Goal: Task Accomplishment & Management: Use online tool/utility

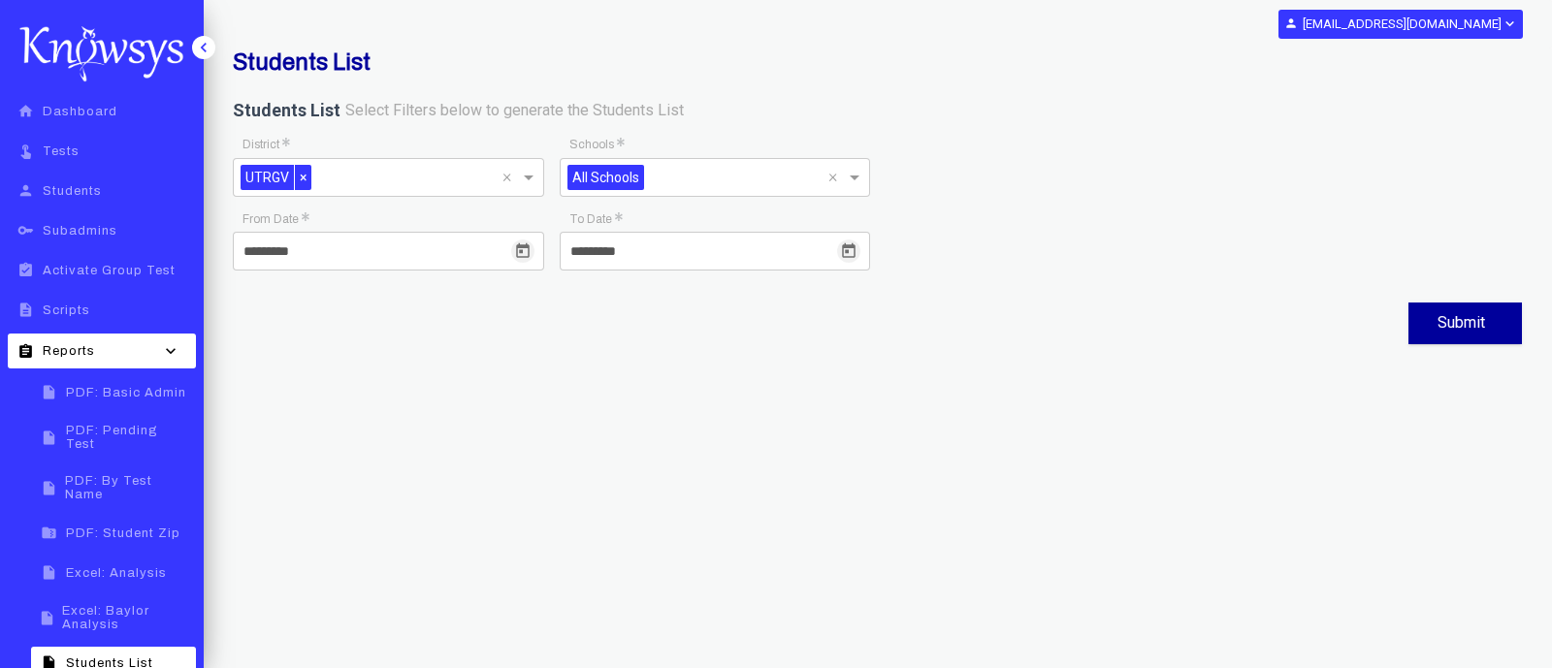
click at [114, 400] on span "PDF: Basic Admin" at bounding box center [126, 393] width 120 height 14
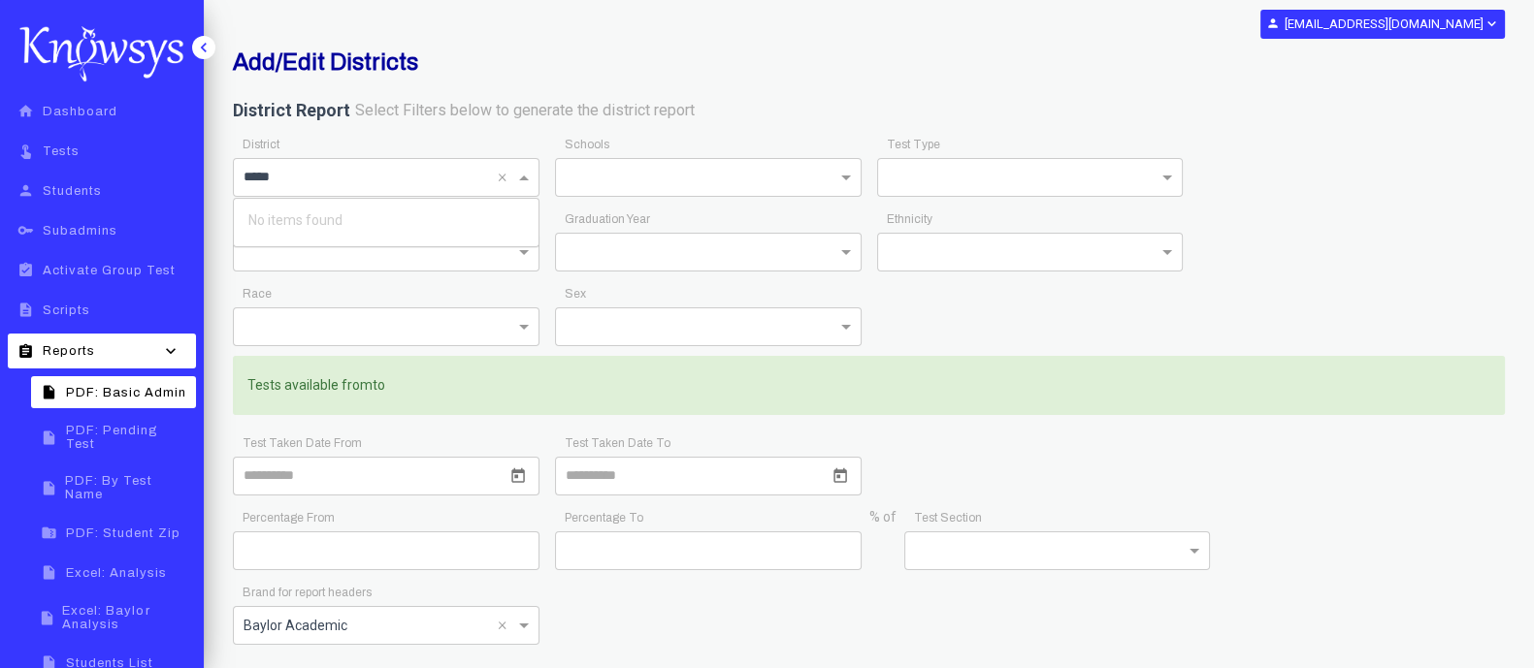
type input "****"
click at [342, 208] on div "Nobis [GEOGRAPHIC_DATA]" at bounding box center [386, 220] width 295 height 33
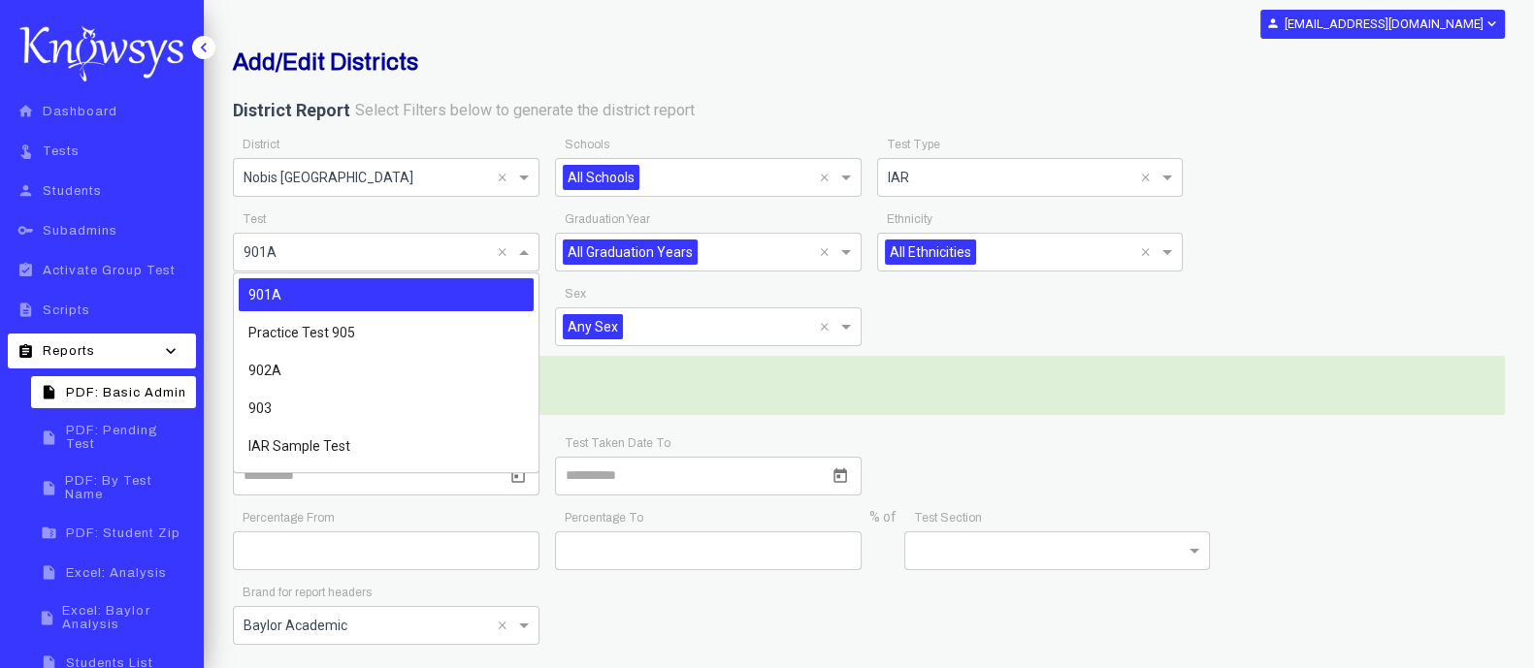
click at [522, 249] on span at bounding box center [526, 252] width 24 height 23
click at [264, 407] on span "903" at bounding box center [259, 409] width 23 height 16
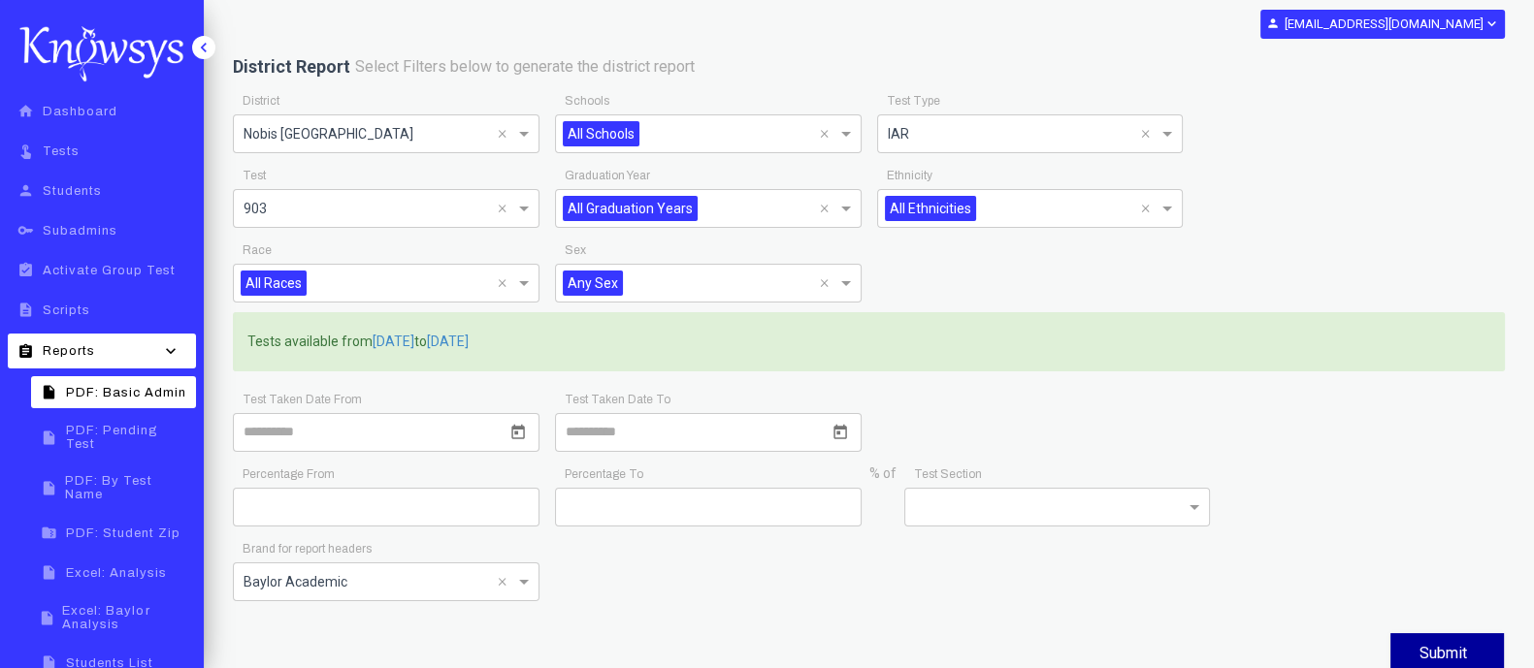
scroll to position [63, 0]
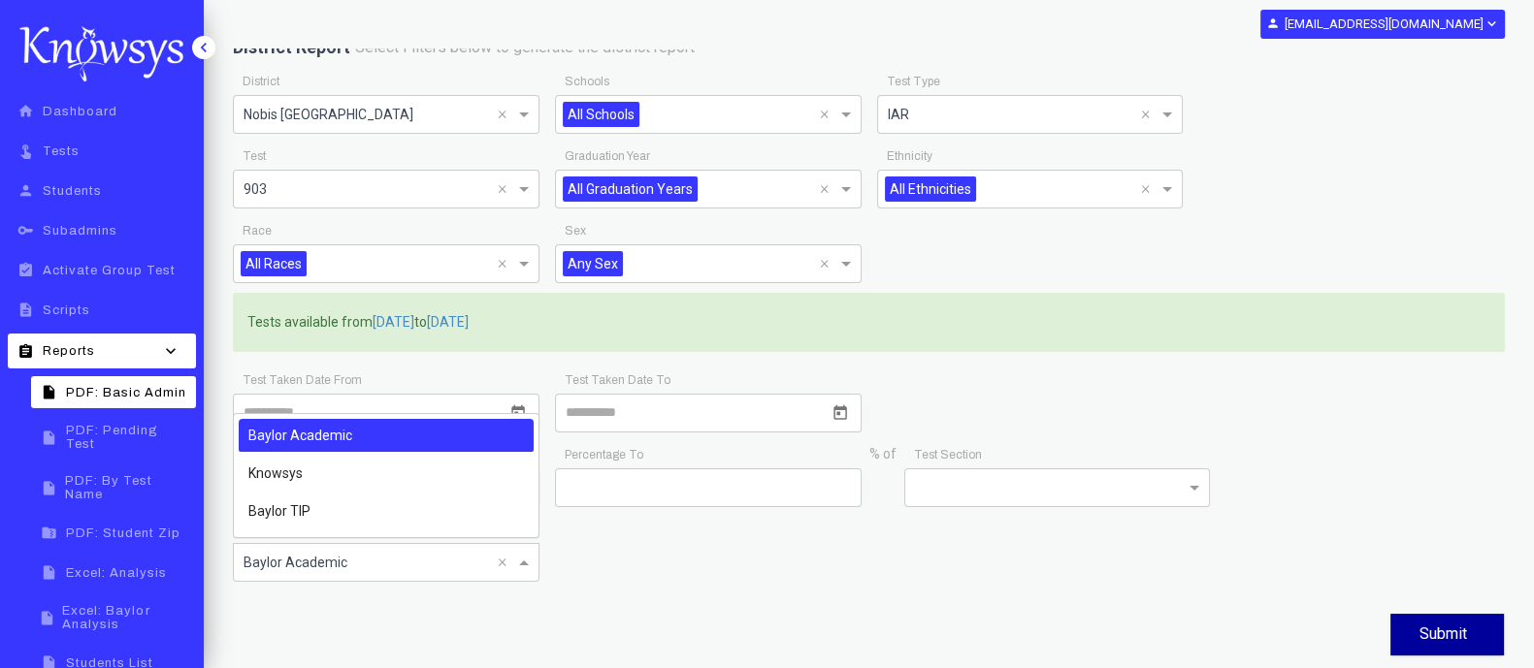
click at [524, 557] on span at bounding box center [526, 562] width 24 height 23
click at [309, 515] on div "Baylor TIP" at bounding box center [386, 511] width 295 height 33
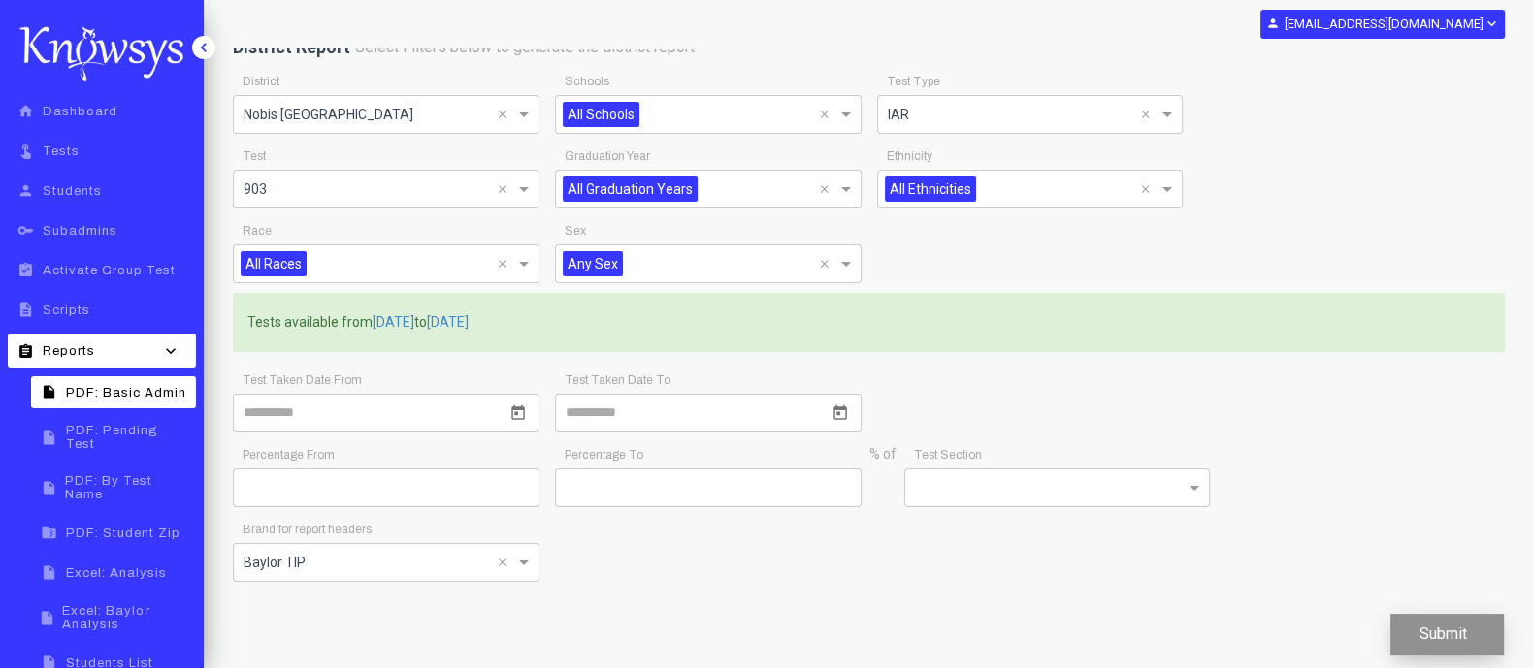
click at [1420, 622] on button "Submit" at bounding box center [1447, 635] width 114 height 42
click at [155, 428] on link "insert_drive_file PDF: Pending Test" at bounding box center [113, 437] width 165 height 43
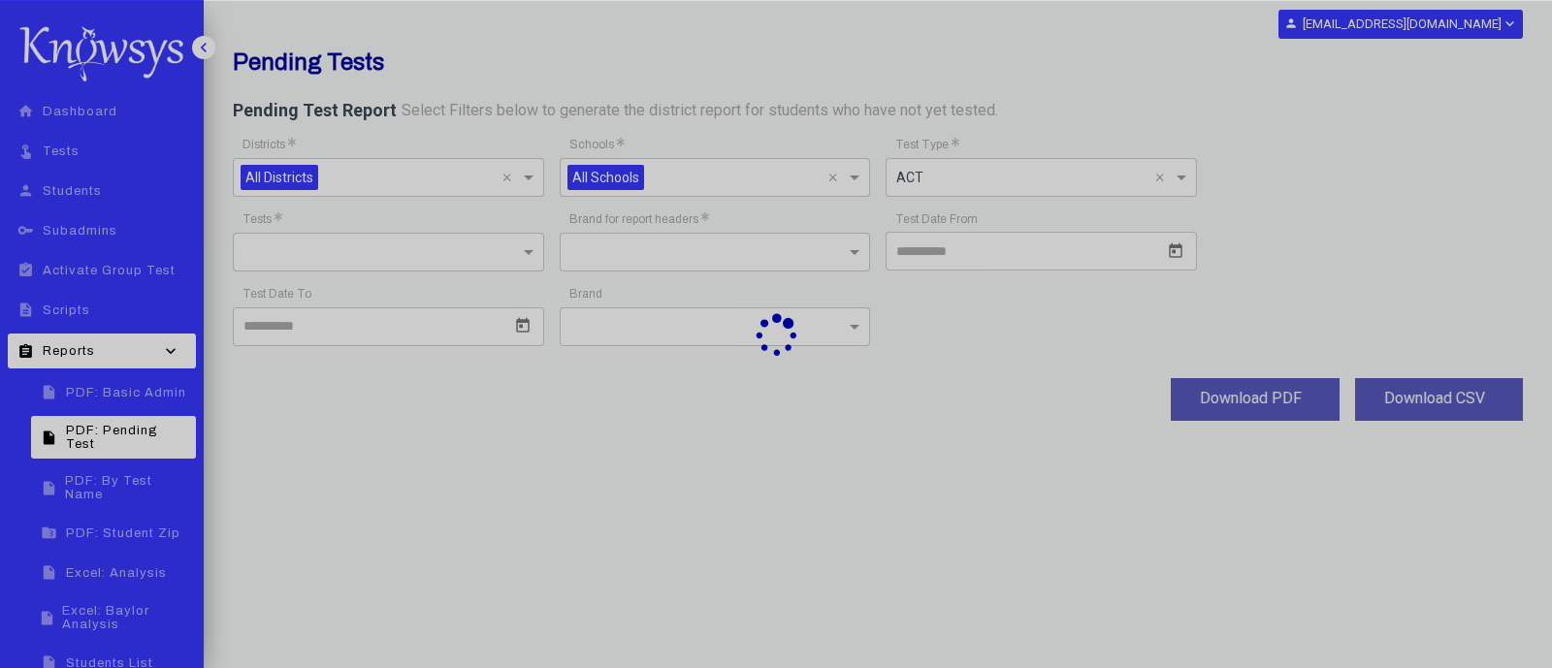
click at [504, 178] on div at bounding box center [776, 334] width 1552 height 668
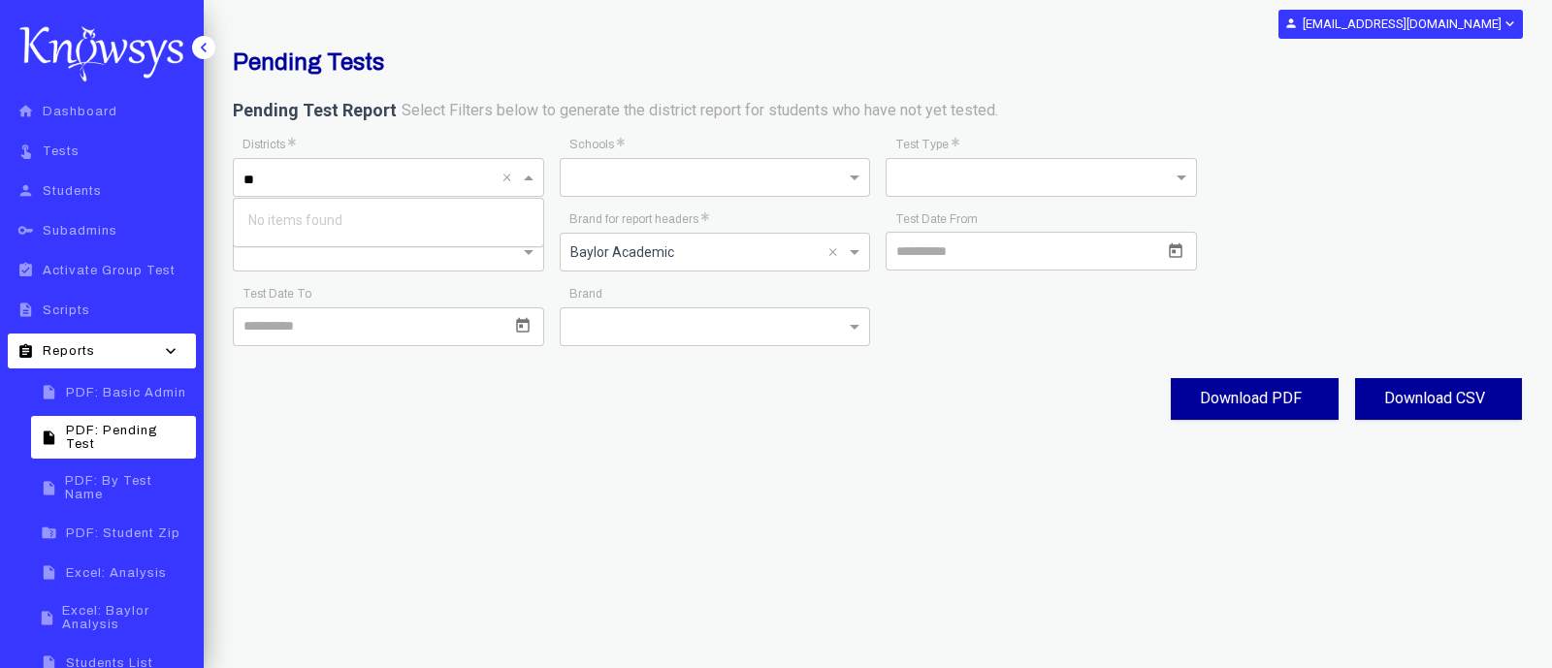
type input "*"
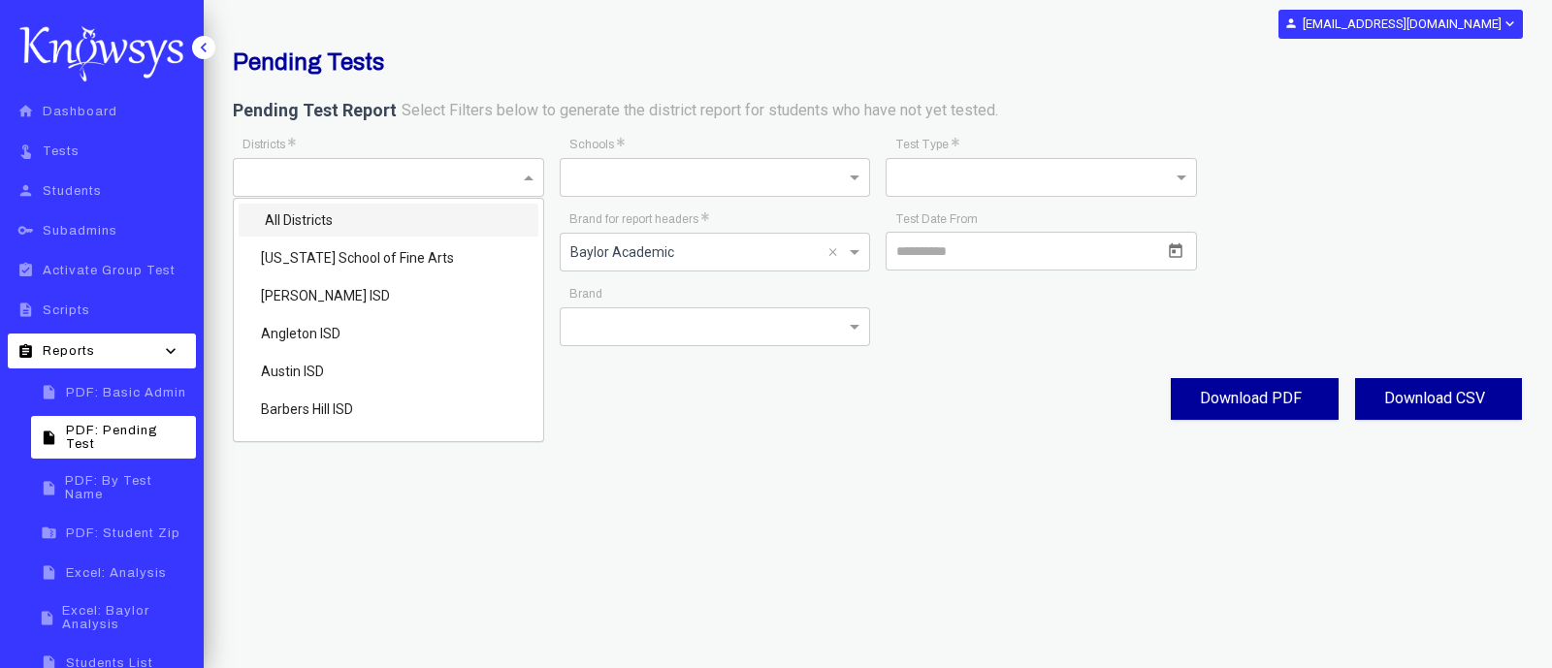
click at [374, 177] on input "text" at bounding box center [382, 179] width 276 height 23
type input "*"
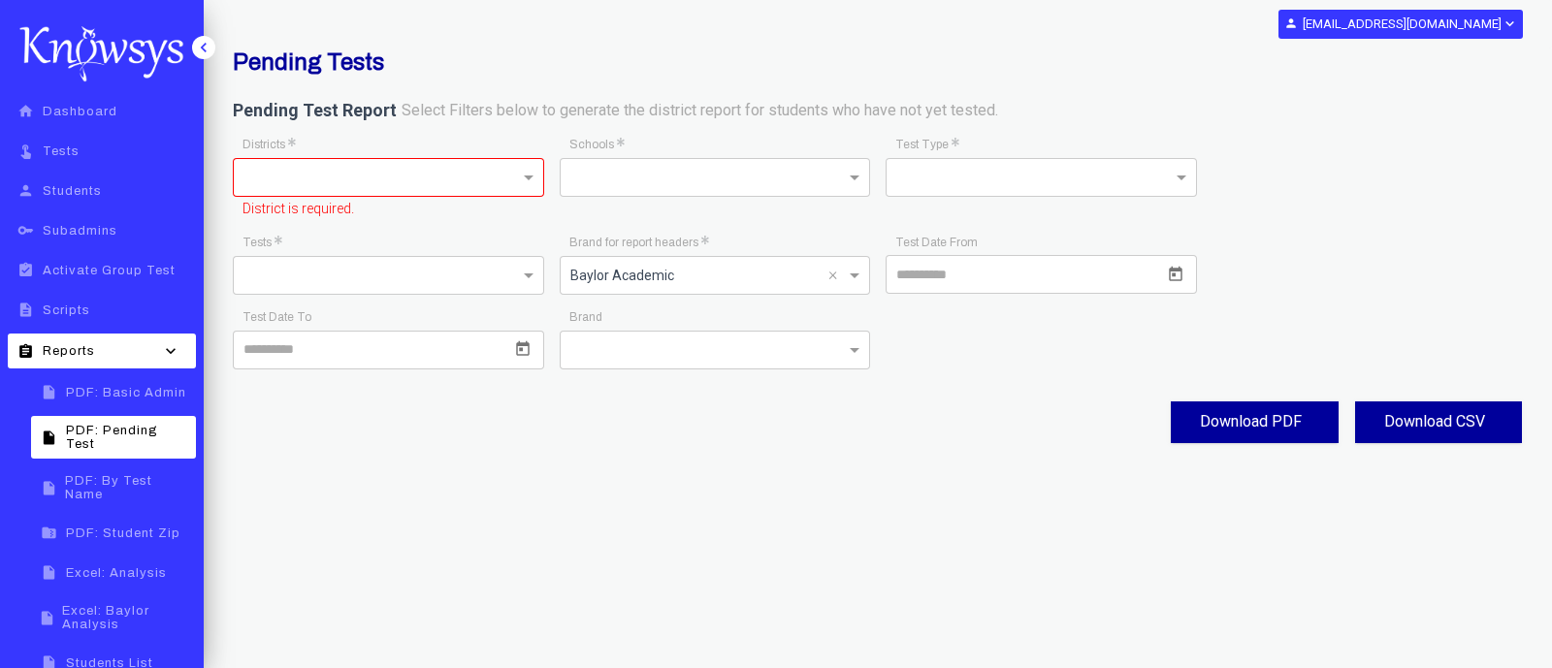
click at [138, 386] on span "PDF: Basic Admin" at bounding box center [126, 393] width 120 height 14
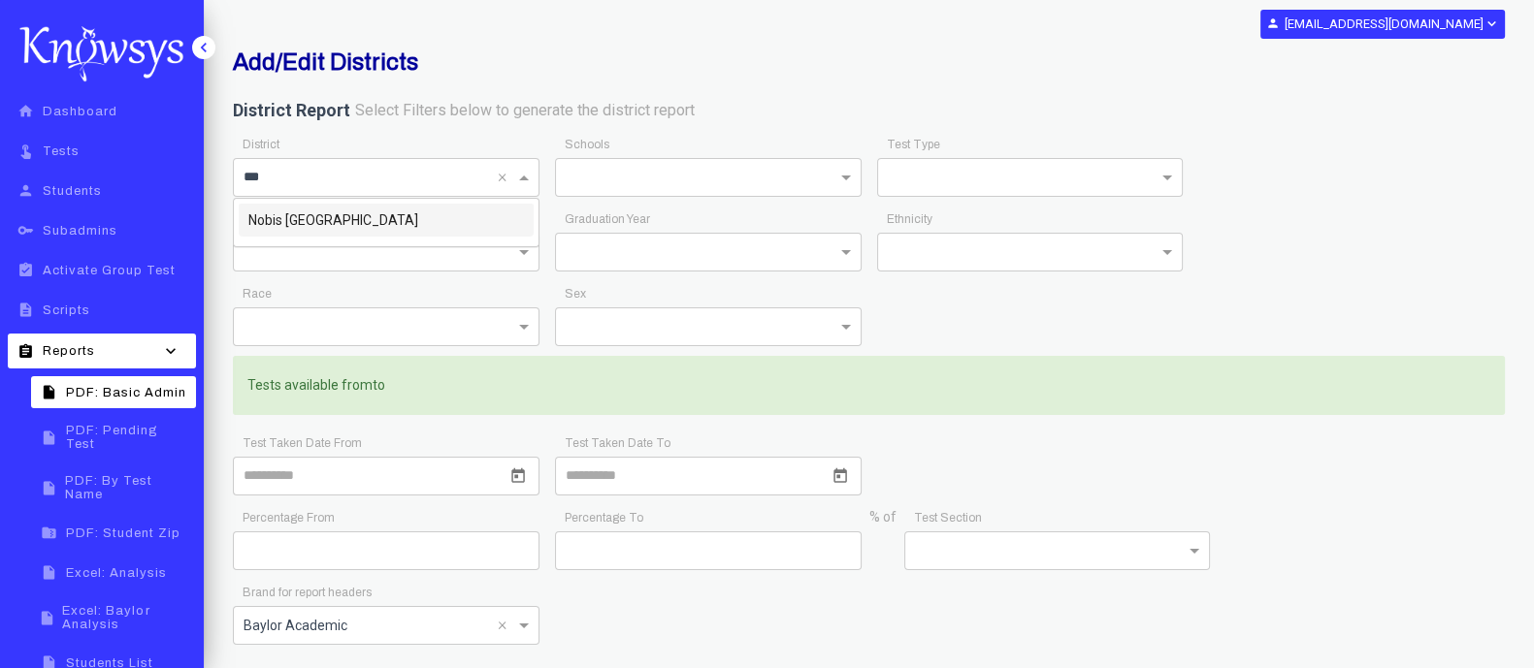
type input "****"
click at [348, 225] on span "Nobis [GEOGRAPHIC_DATA]" at bounding box center [333, 220] width 170 height 16
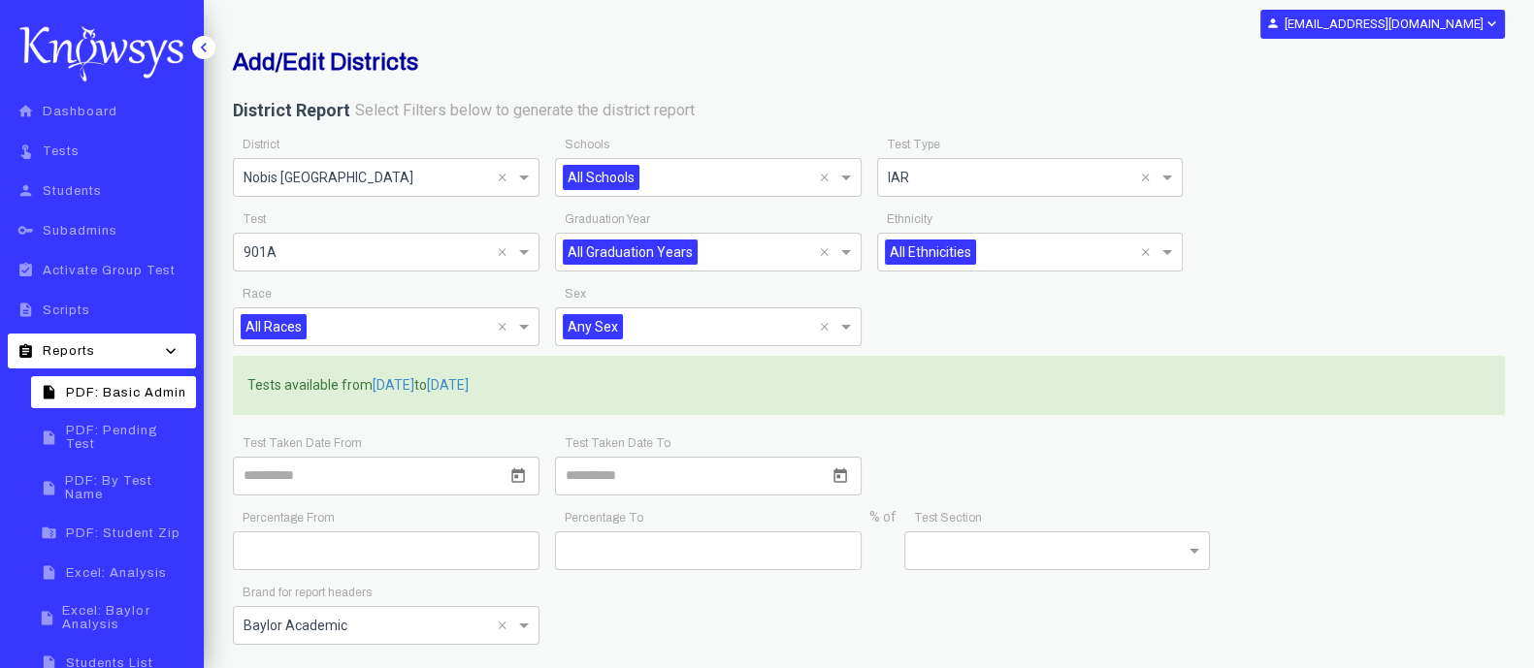
click at [1169, 181] on span at bounding box center [1169, 177] width 24 height 23
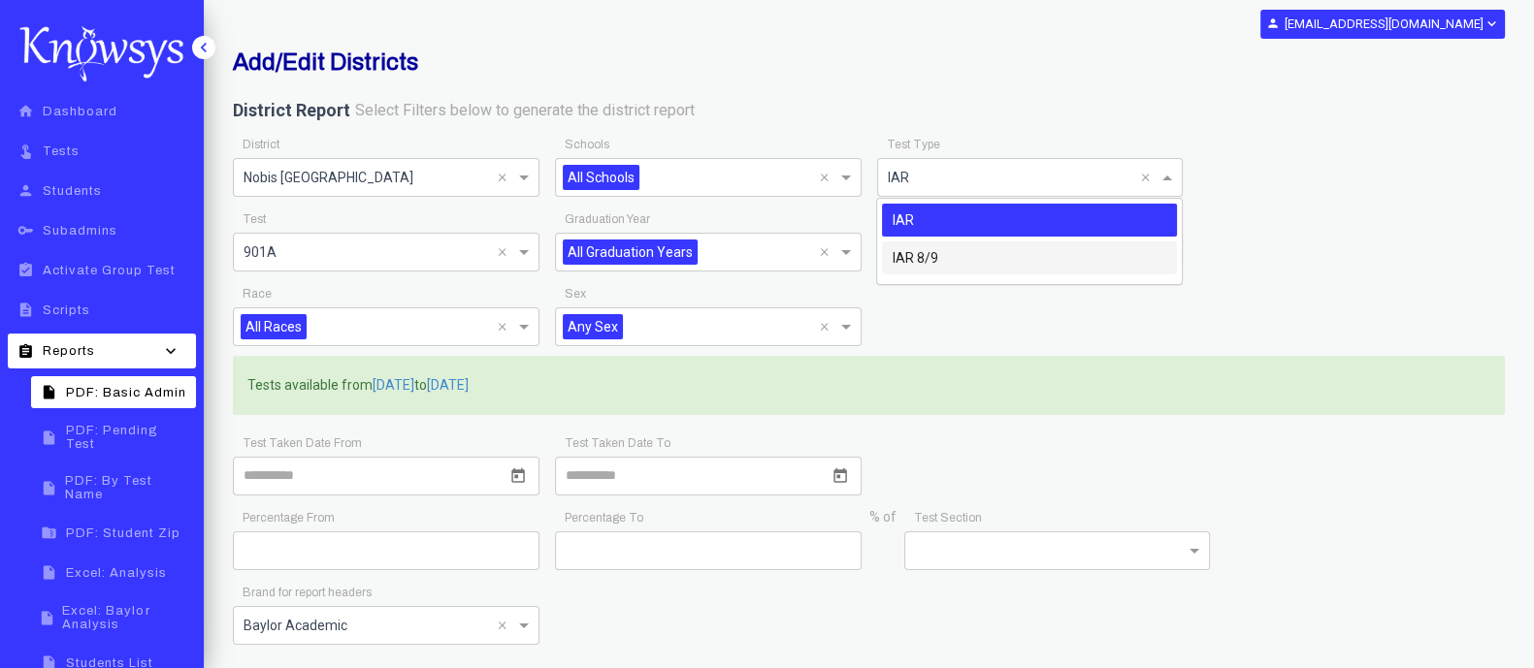
click at [999, 262] on div "IAR 8/9" at bounding box center [1029, 258] width 295 height 33
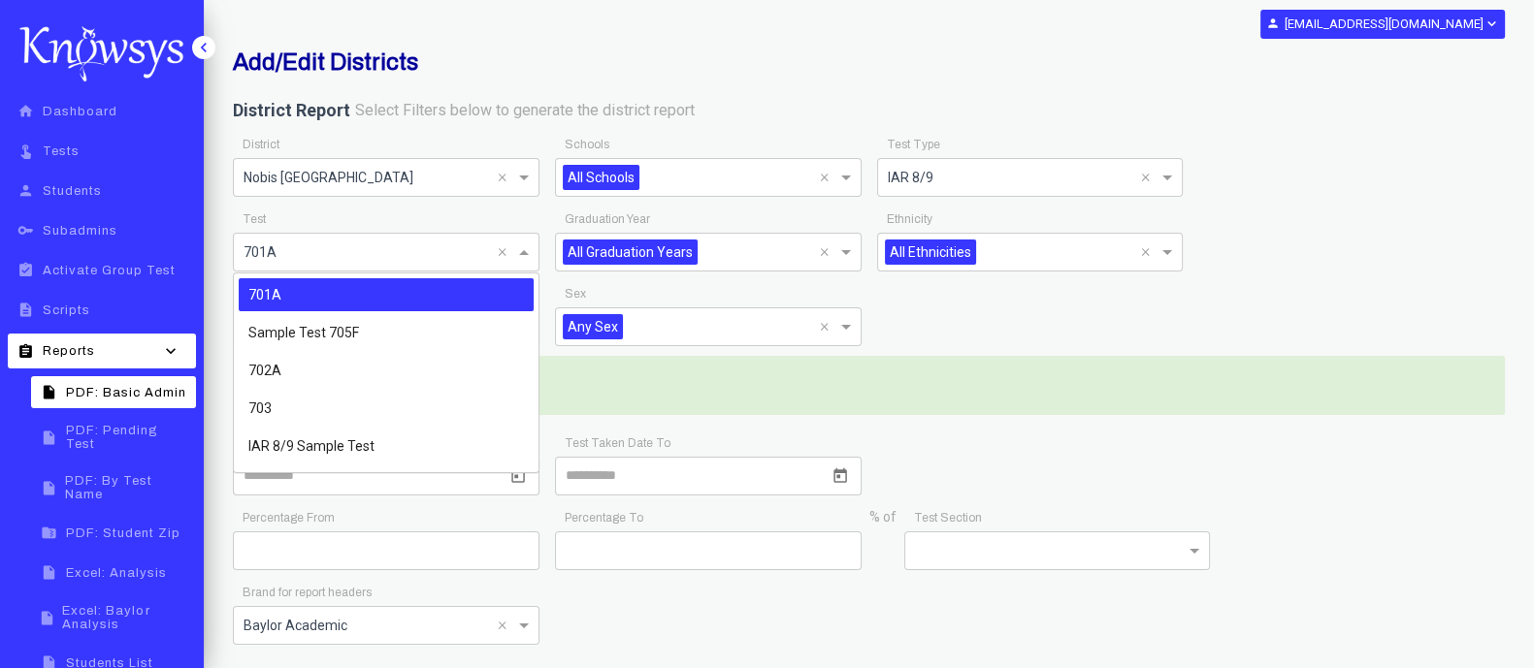
click at [519, 253] on span at bounding box center [526, 252] width 24 height 23
click at [262, 408] on span "703" at bounding box center [259, 409] width 23 height 16
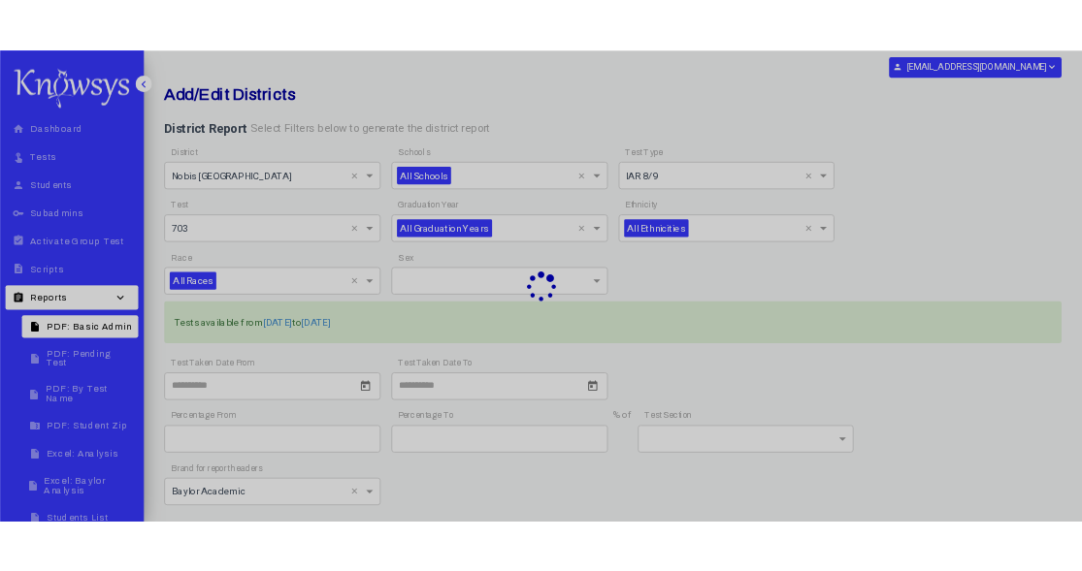
scroll to position [63, 0]
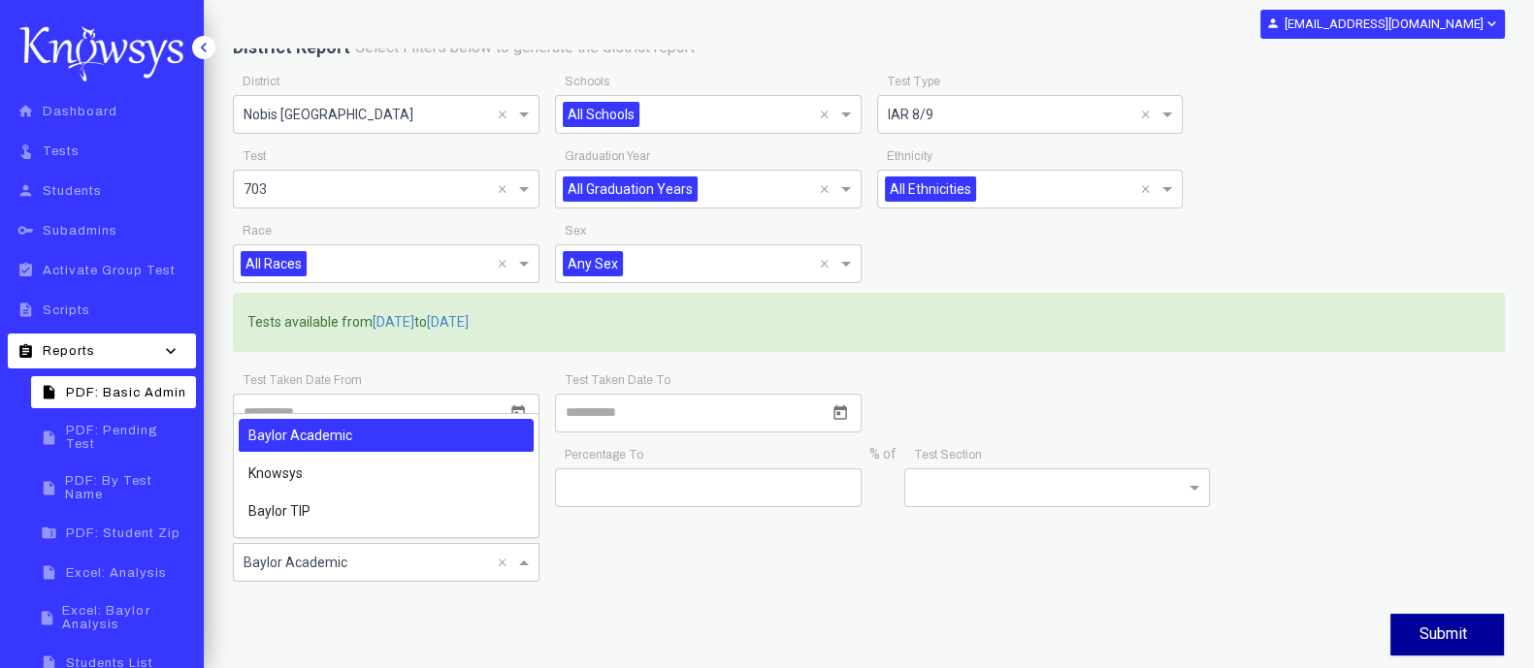
click at [522, 560] on span at bounding box center [526, 562] width 24 height 23
click at [336, 517] on div "Baylor TIP" at bounding box center [386, 511] width 295 height 33
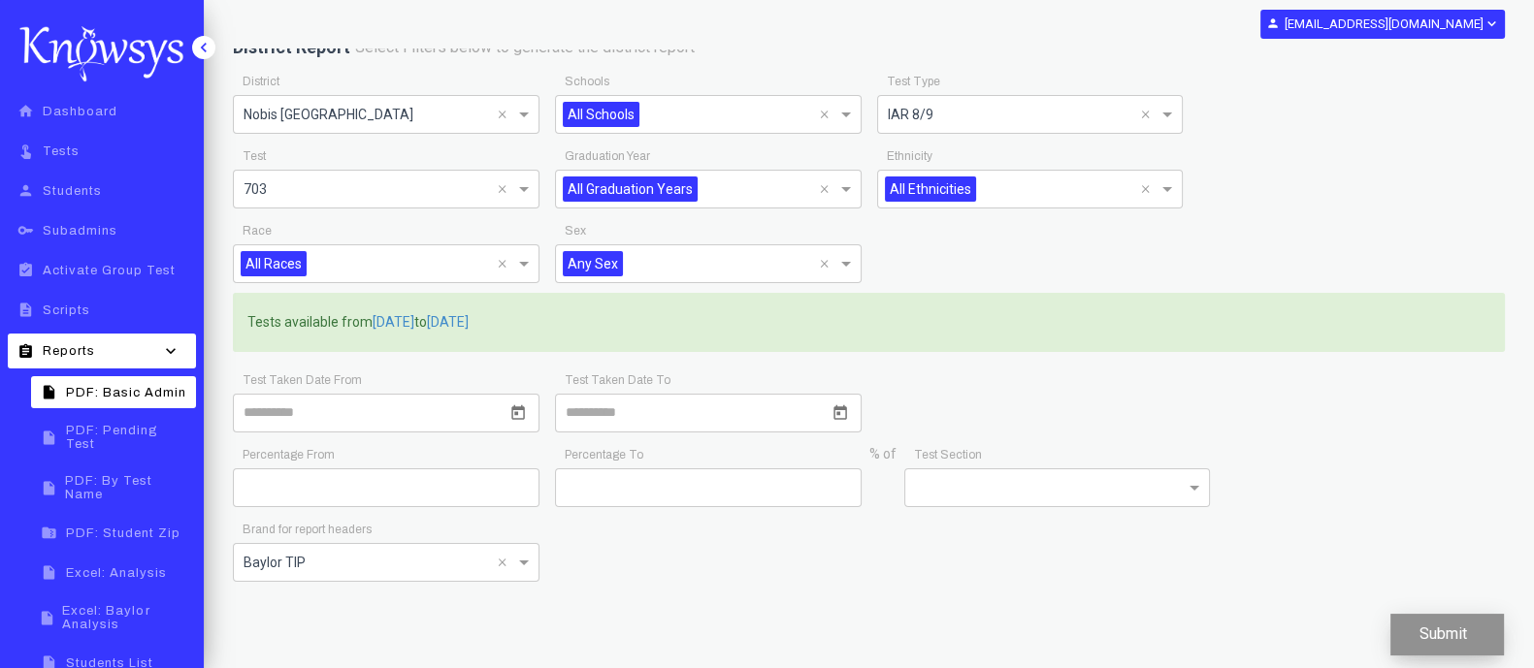
click at [1438, 631] on button "Submit" at bounding box center [1447, 635] width 114 height 42
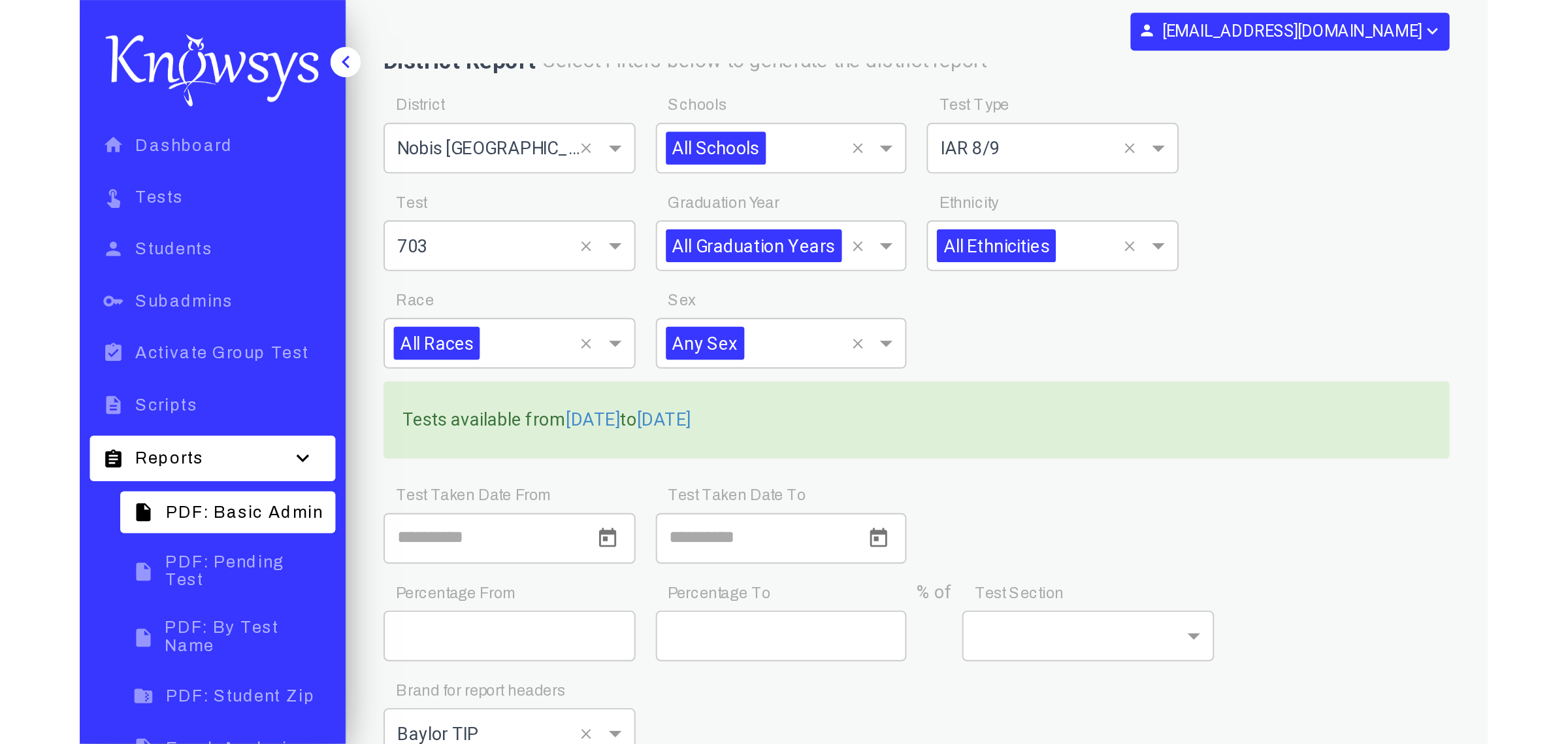
scroll to position [0, 0]
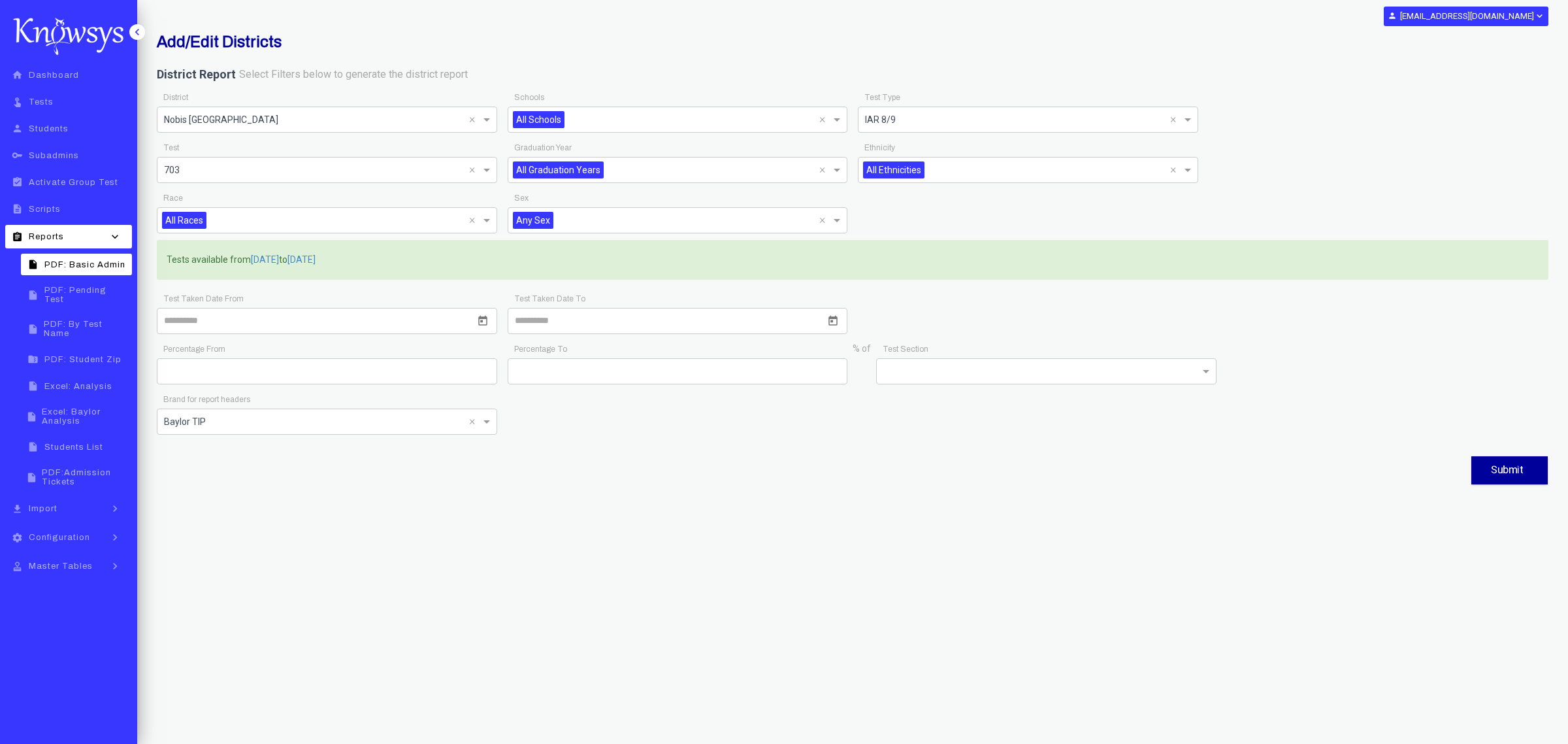
click at [99, 355] on span "PDF: Student Zip" at bounding box center [83, 360] width 77 height 9
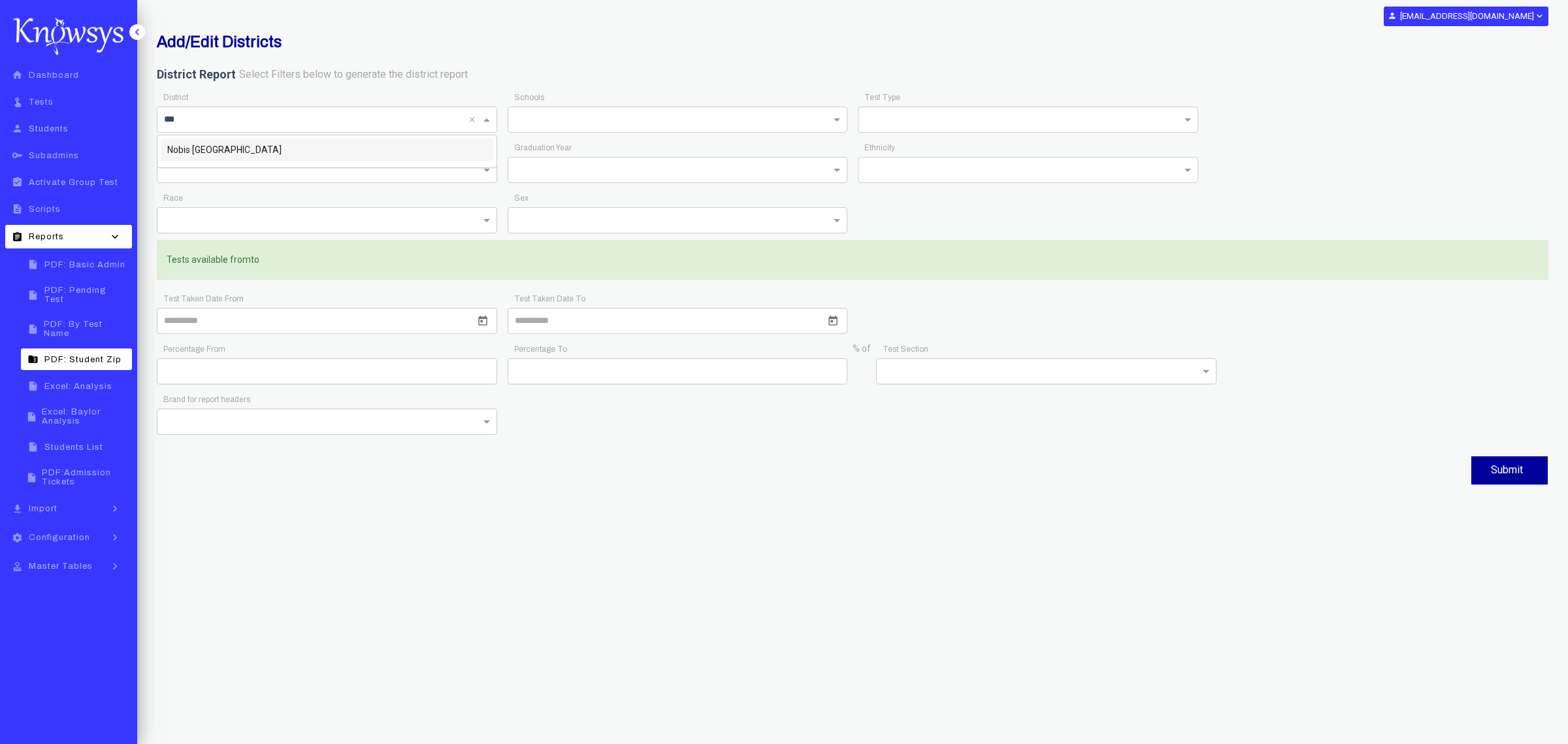
type input "****"
click at [297, 148] on div "Nobis [GEOGRAPHIC_DATA]" at bounding box center [327, 150] width 333 height 22
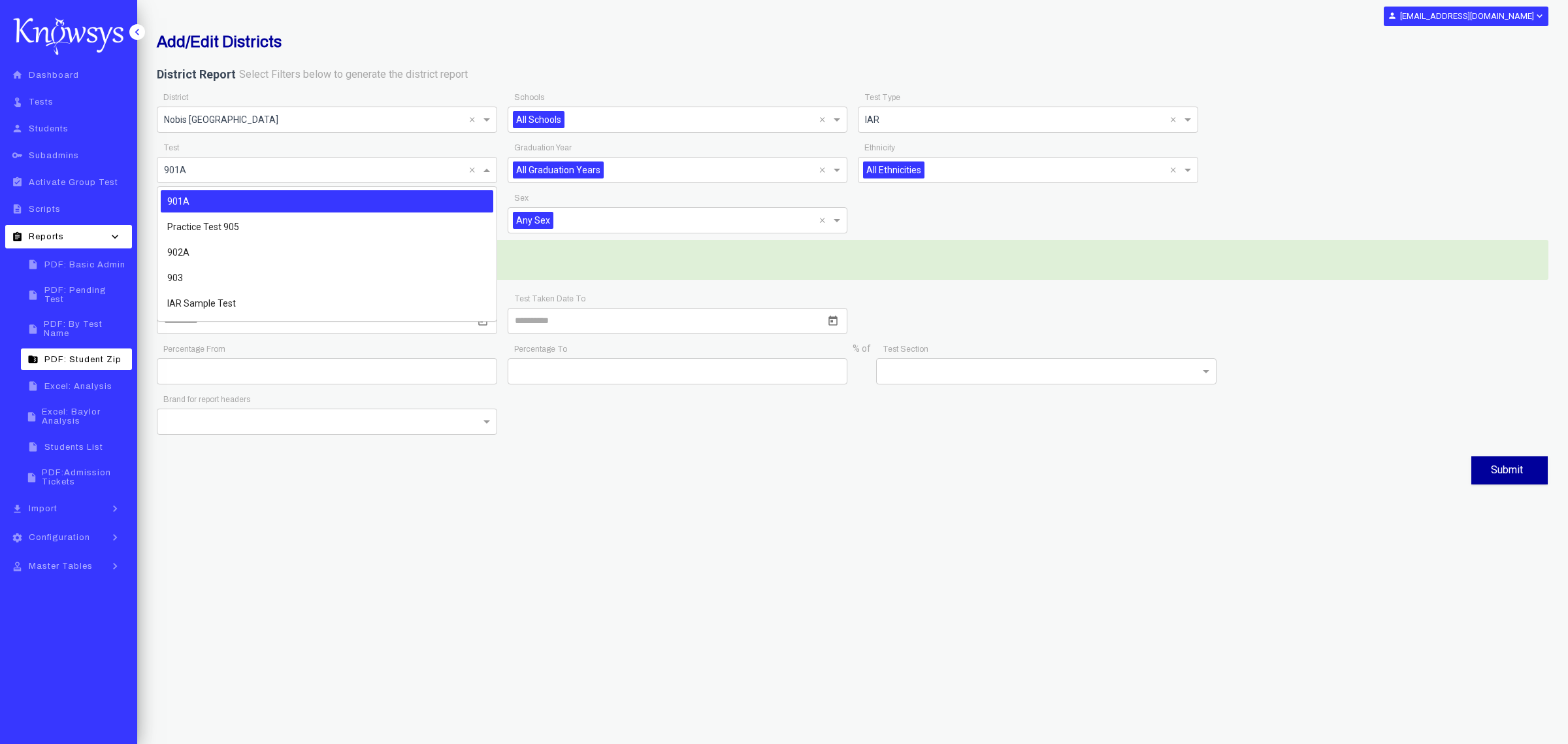
click at [488, 174] on span at bounding box center [488, 170] width 16 height 16
click at [183, 274] on div "903" at bounding box center [327, 278] width 333 height 22
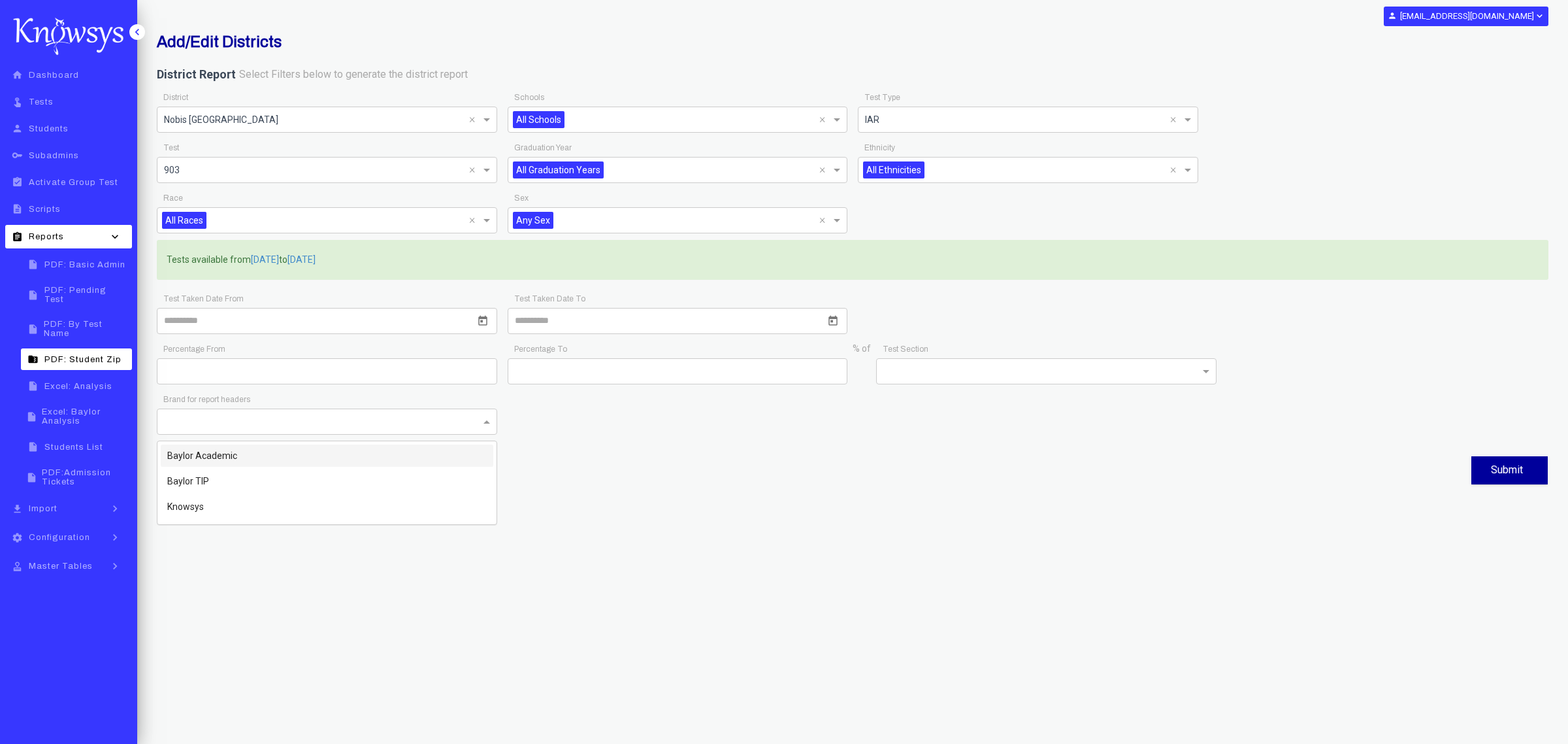
click at [482, 427] on span at bounding box center [488, 421] width 16 height 16
click at [220, 450] on div "Baylor TIP" at bounding box center [327, 481] width 333 height 22
click at [1045, 450] on button "Submit" at bounding box center [1510, 470] width 77 height 28
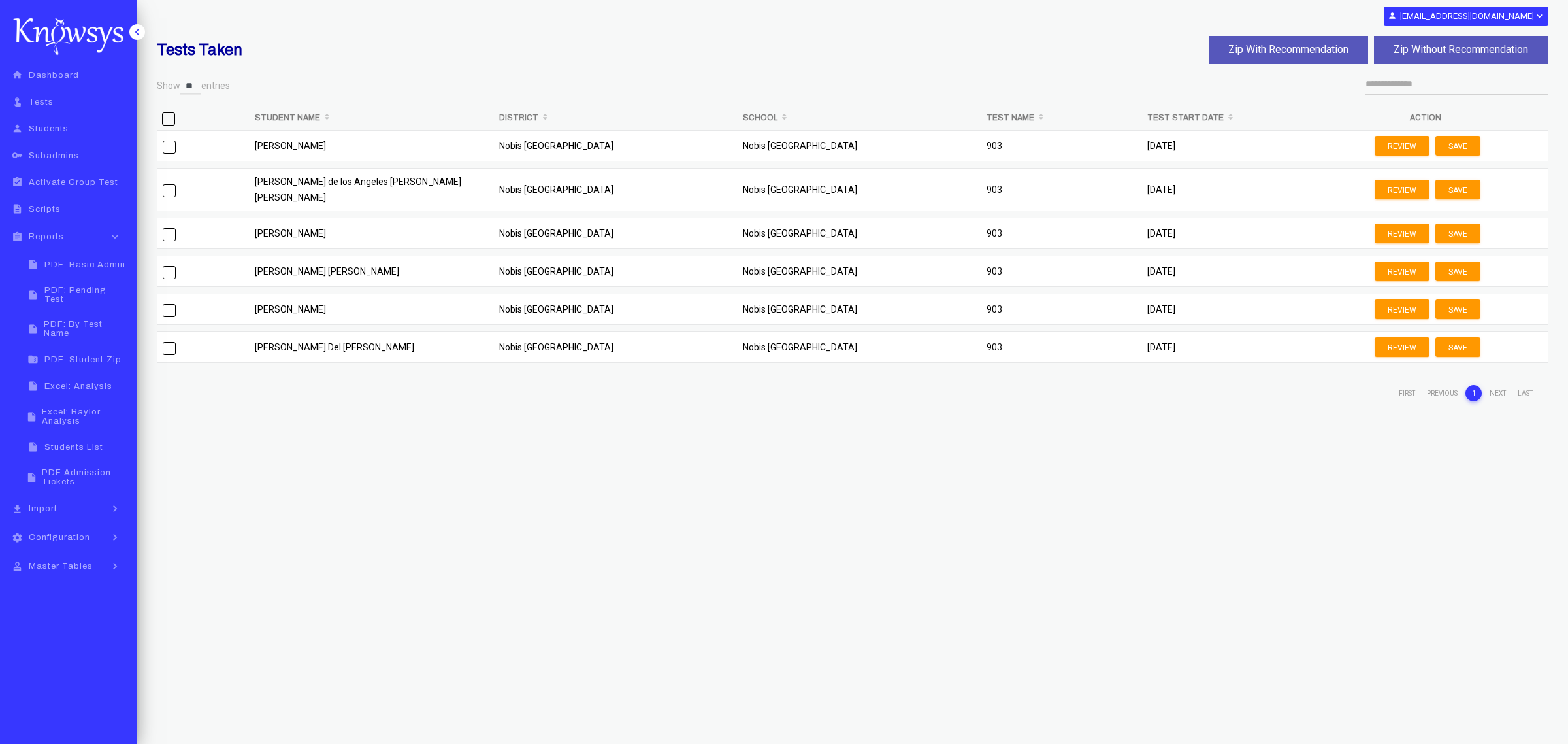
click at [173, 119] on span "&nbsp;" at bounding box center [168, 119] width 13 height 13
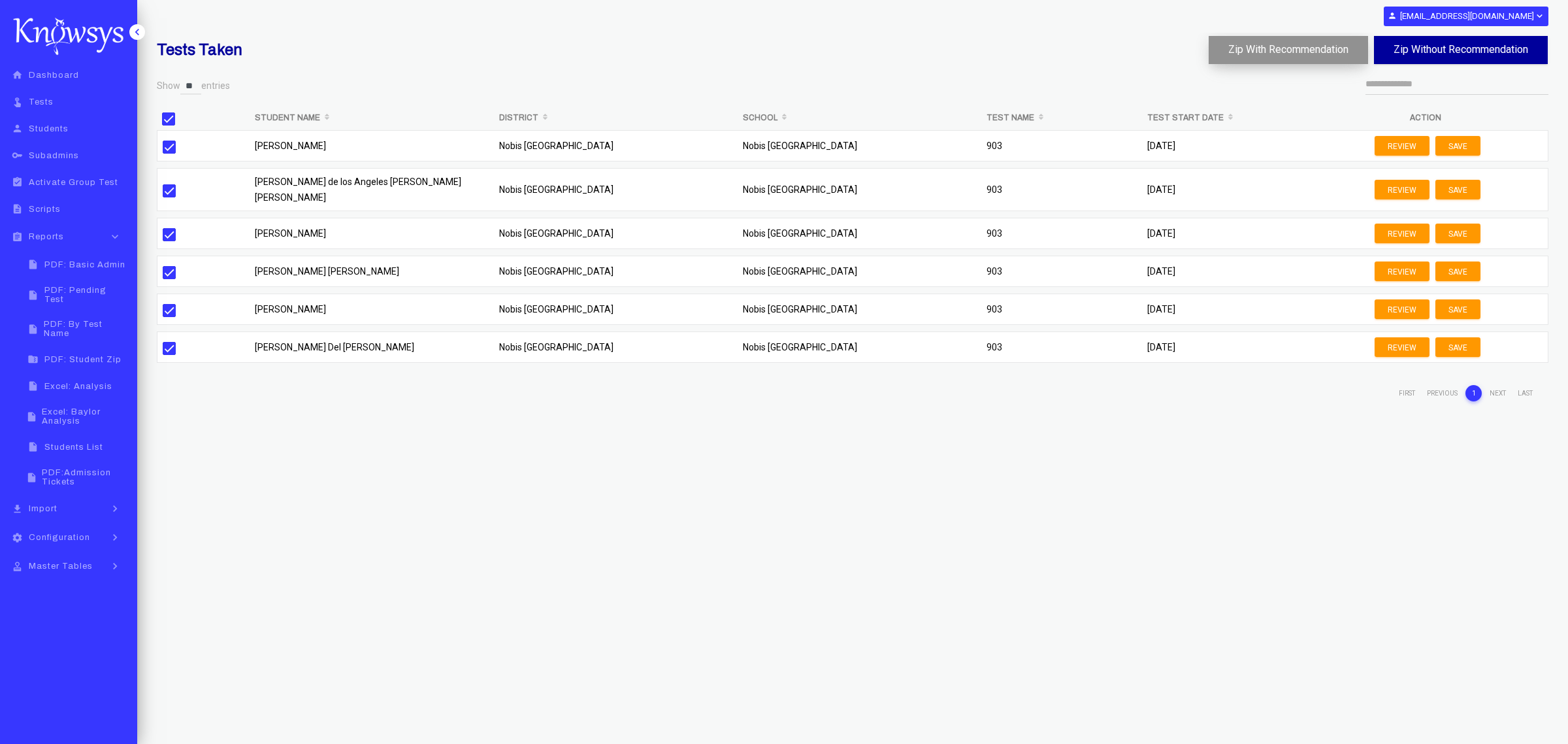
click at [1045, 51] on button "Zip With Recommendation" at bounding box center [1288, 50] width 160 height 28
click at [93, 355] on span "PDF: Student Zip" at bounding box center [83, 360] width 77 height 9
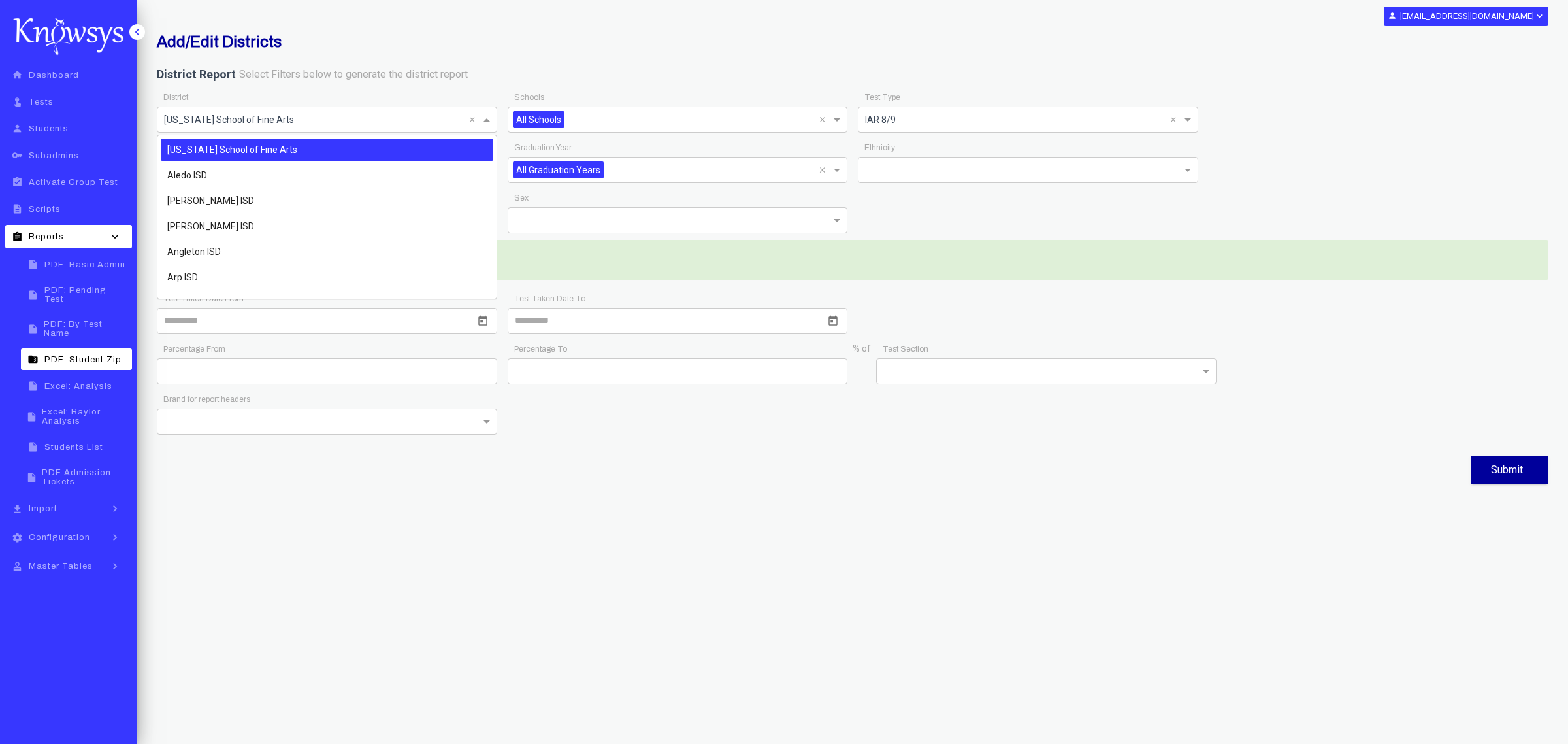
click at [467, 120] on div at bounding box center [327, 119] width 339 height 16
click at [410, 126] on input "text" at bounding box center [314, 119] width 300 height 16
click at [420, 118] on input "text" at bounding box center [314, 119] width 300 height 16
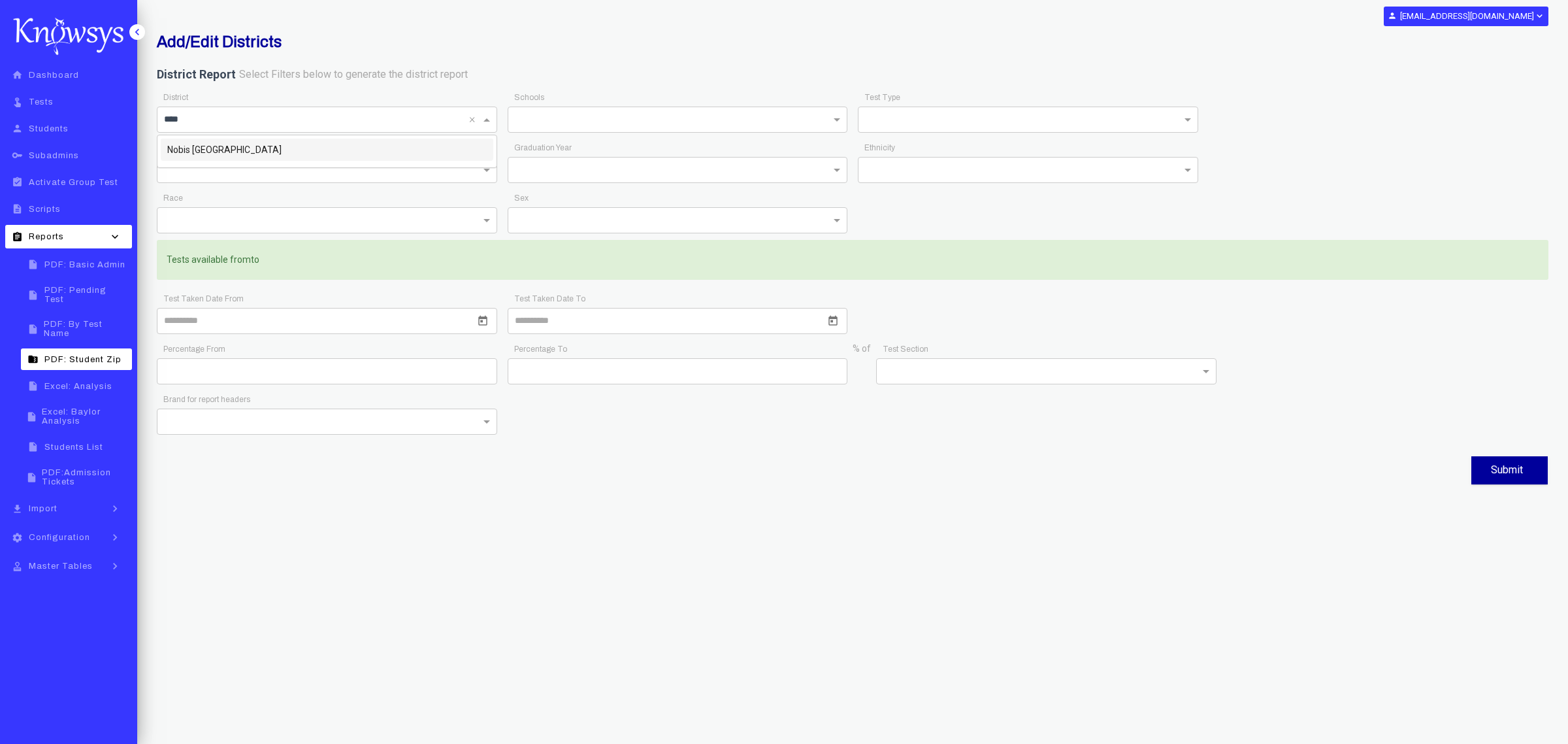
type input "*****"
click at [383, 147] on div "Nobis [GEOGRAPHIC_DATA]" at bounding box center [327, 150] width 333 height 22
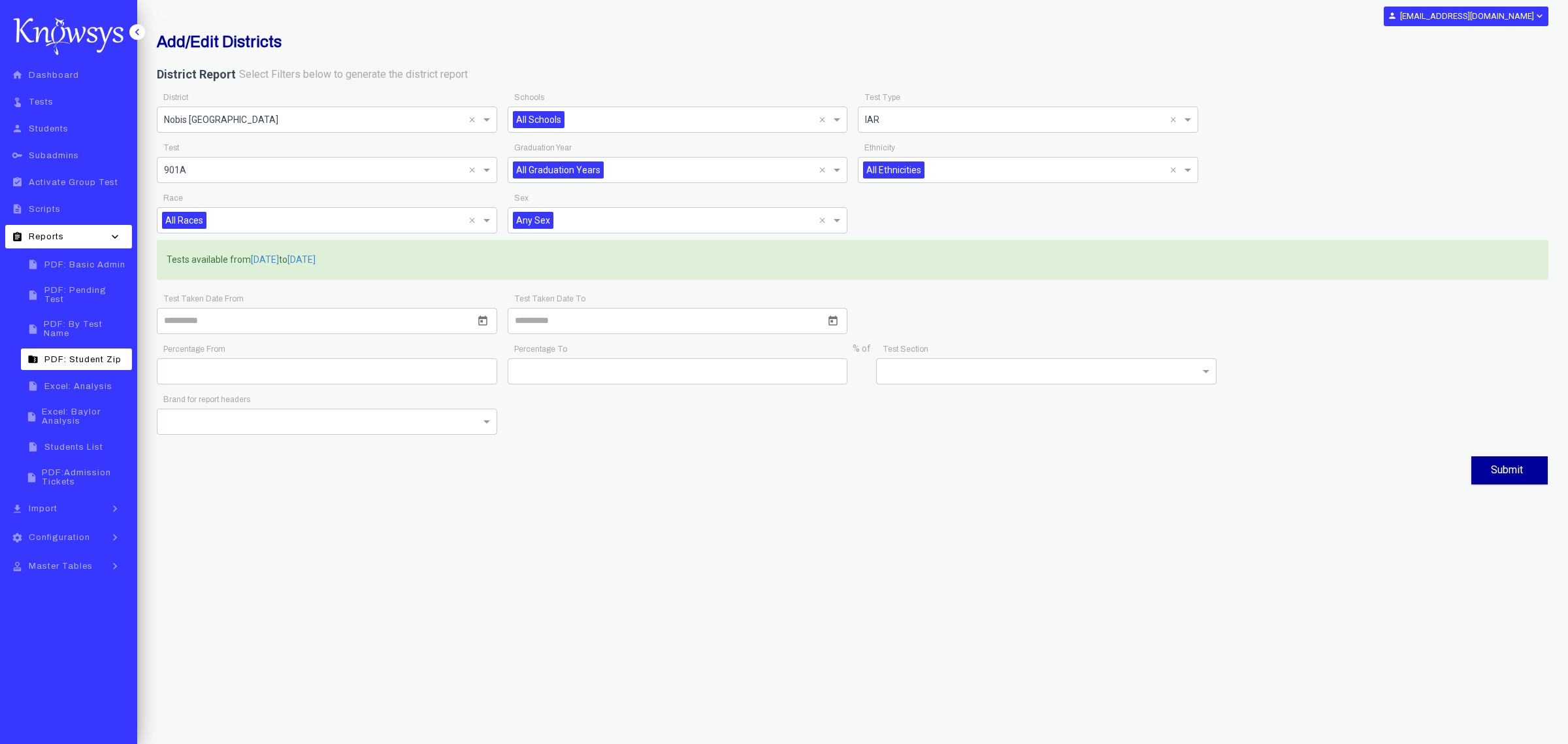
click at [1045, 119] on span at bounding box center [1189, 119] width 16 height 16
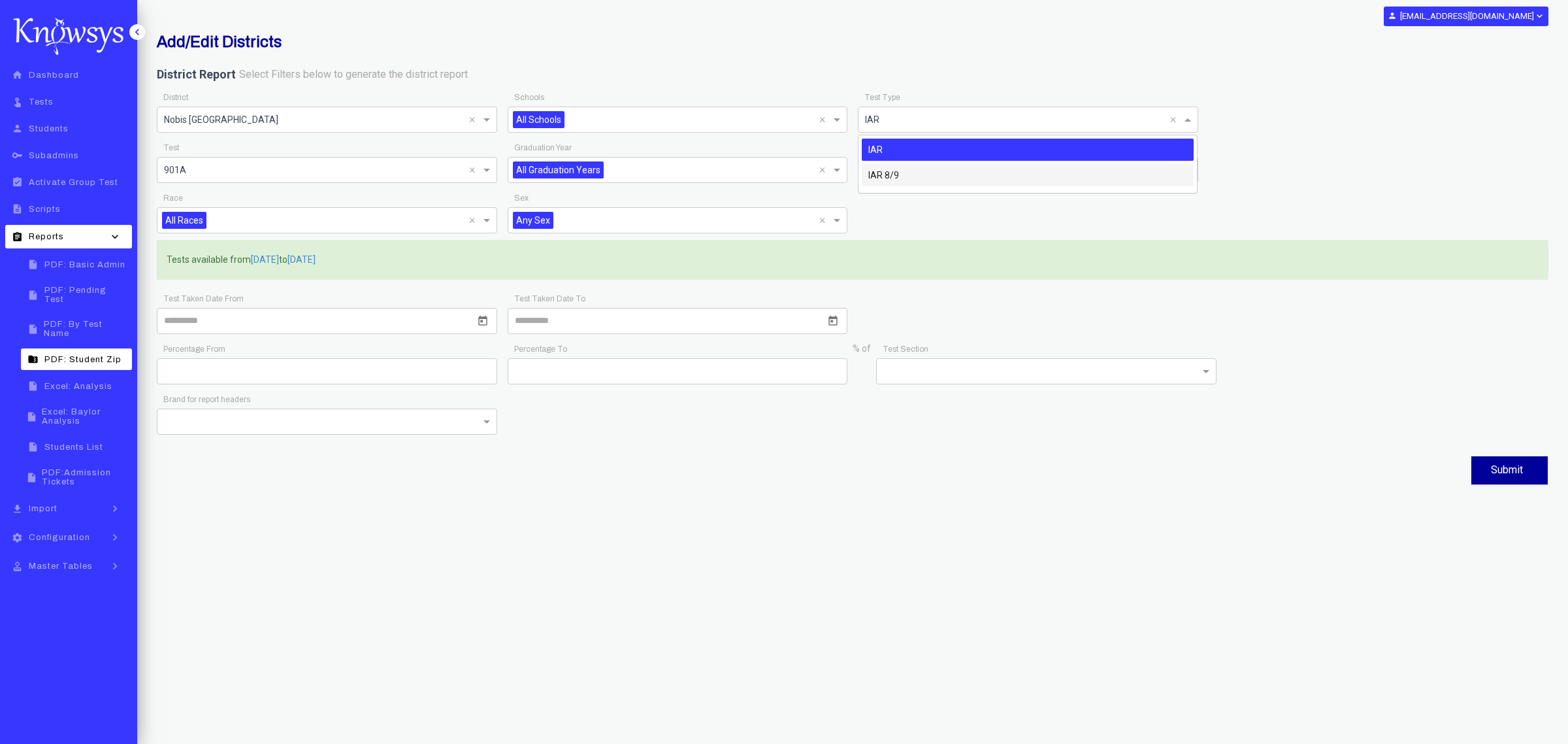
click at [949, 175] on div "IAR 8/9" at bounding box center [1028, 175] width 333 height 22
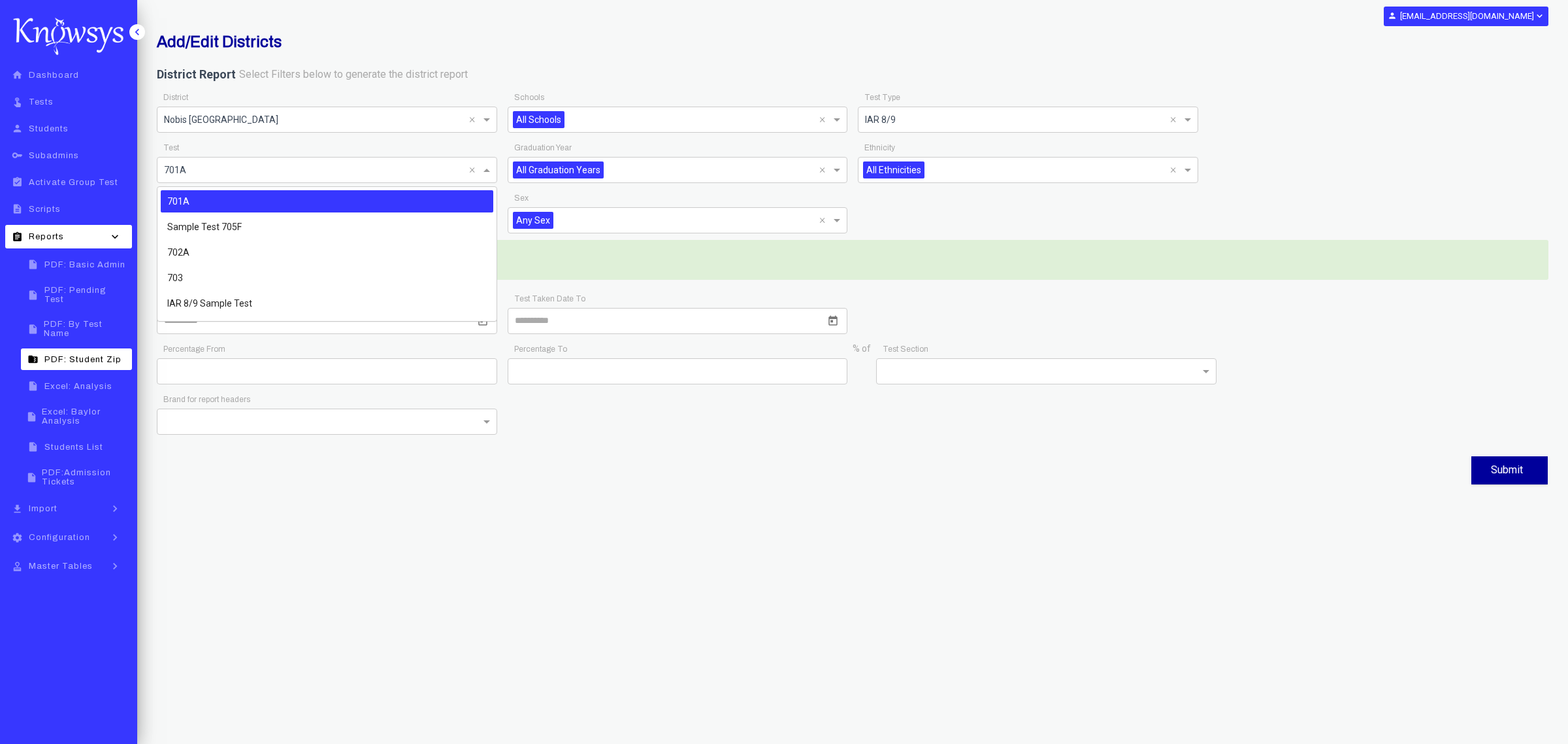
click at [488, 178] on span at bounding box center [488, 170] width 16 height 16
click at [181, 276] on span "703" at bounding box center [174, 278] width 15 height 11
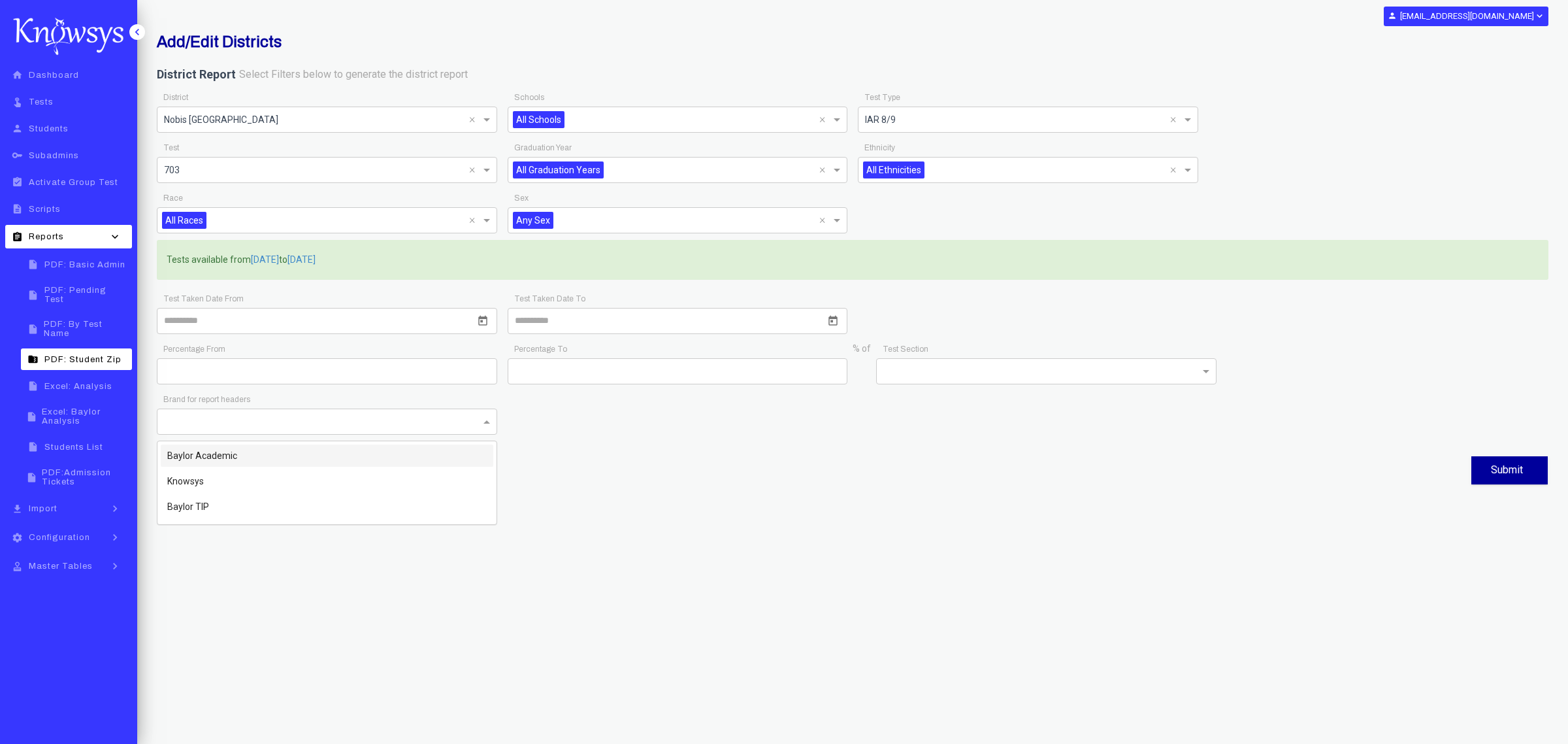
click at [451, 419] on input "text" at bounding box center [314, 421] width 300 height 16
click at [226, 450] on div "Baylor TIP" at bounding box center [327, 506] width 333 height 22
click at [1045, 450] on button "Submit" at bounding box center [1510, 470] width 77 height 28
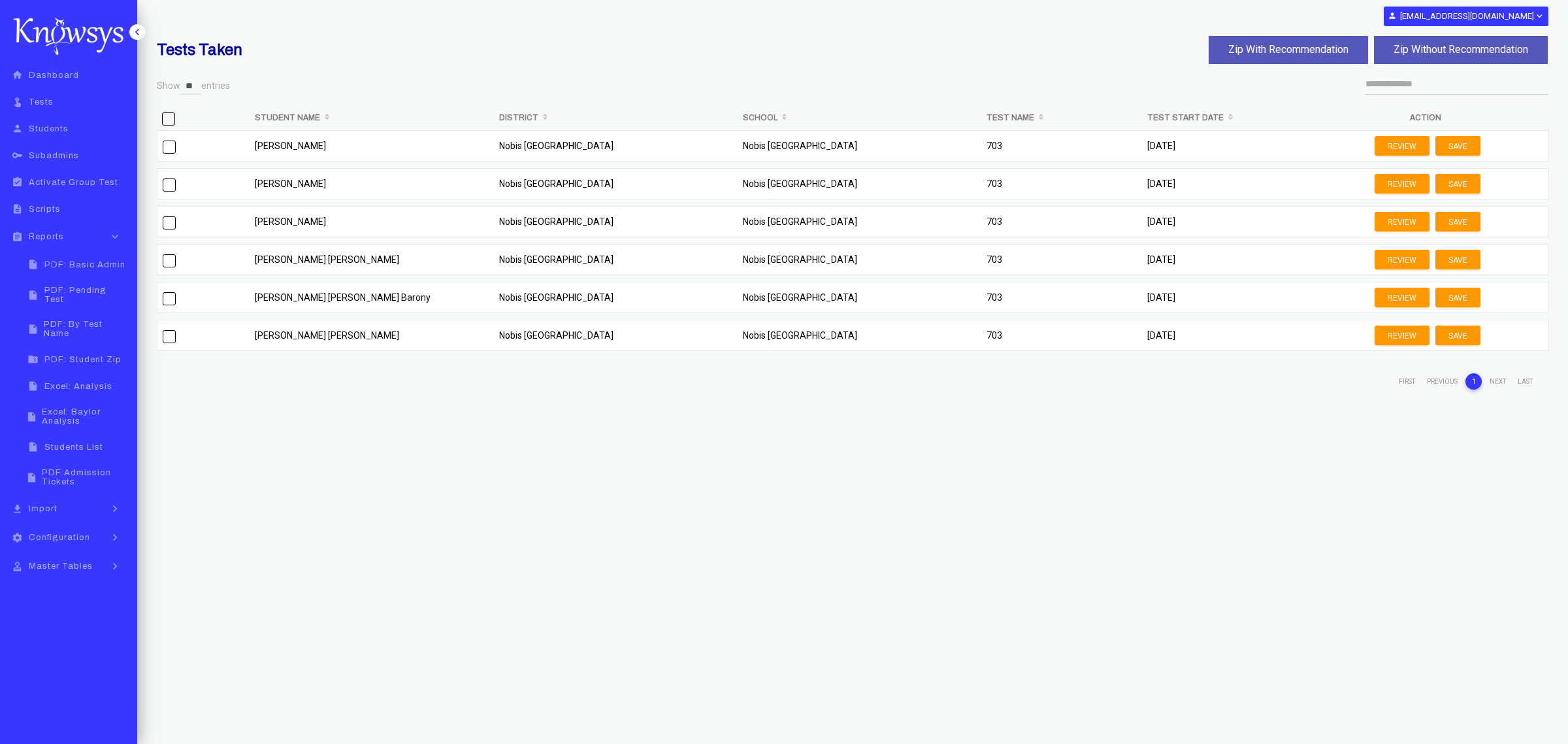
click at [166, 123] on span "&nbsp;" at bounding box center [168, 119] width 13 height 13
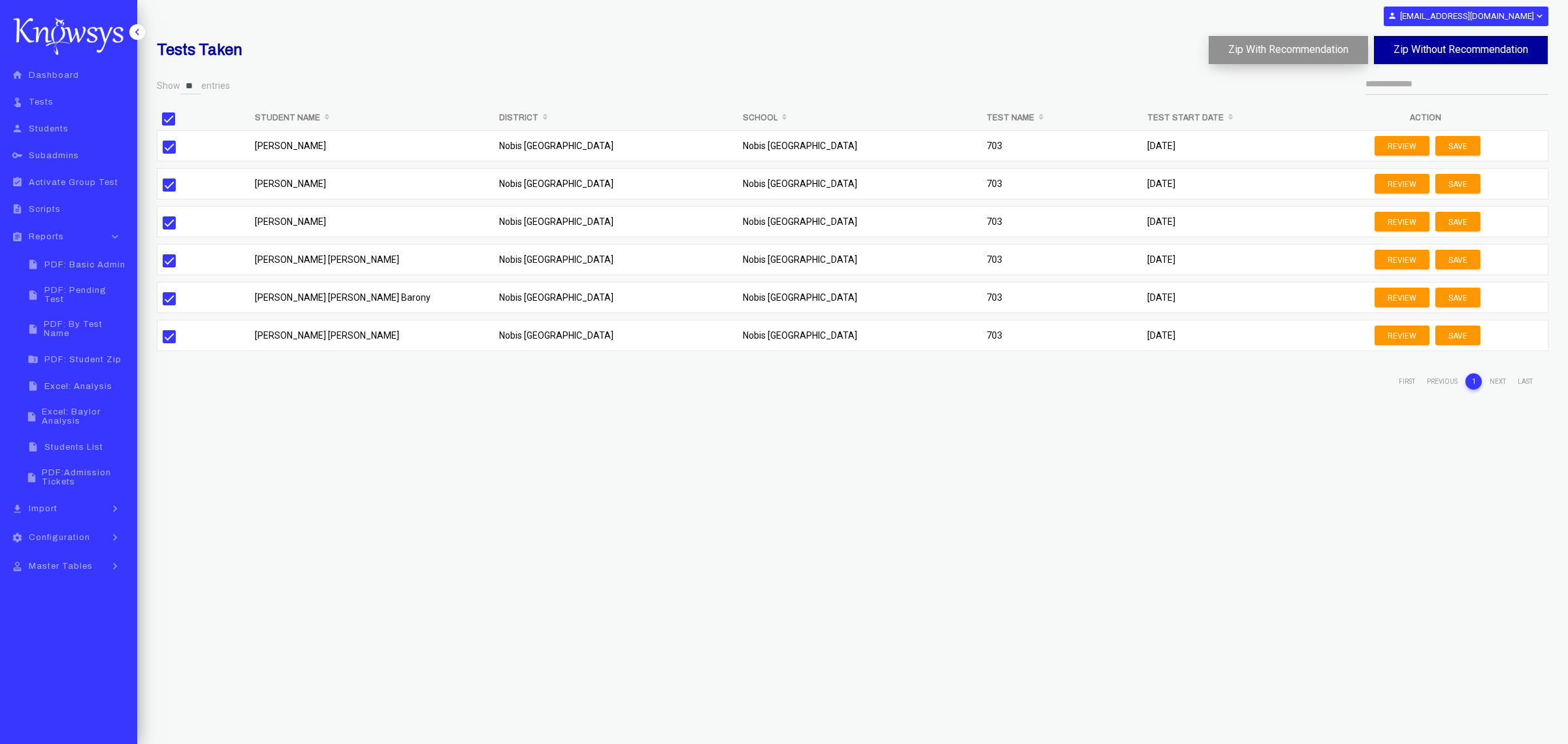
click at [1045, 49] on button "Zip With Recommendation" at bounding box center [1288, 50] width 160 height 28
